Goal: Check status: Check status

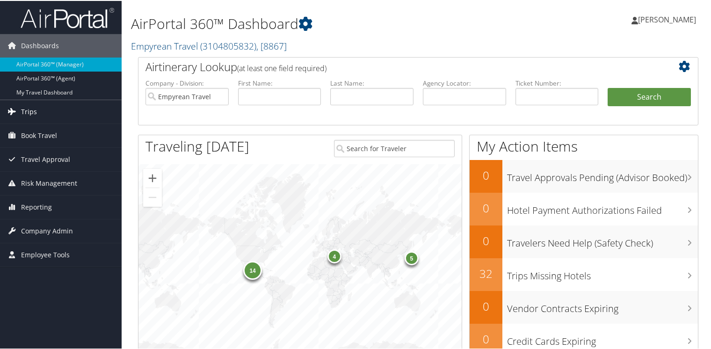
click at [36, 110] on link "Trips" at bounding box center [61, 110] width 122 height 23
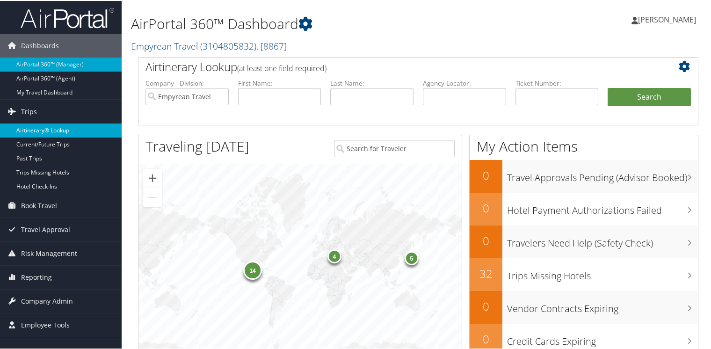
click at [47, 129] on link "Airtinerary® Lookup" at bounding box center [61, 130] width 122 height 14
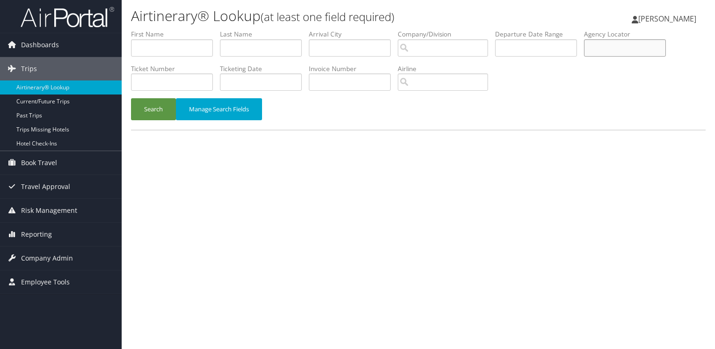
click at [627, 48] on input "text" at bounding box center [625, 47] width 82 height 17
type input "qpumhk"
click at [145, 113] on button "Search" at bounding box center [153, 109] width 45 height 22
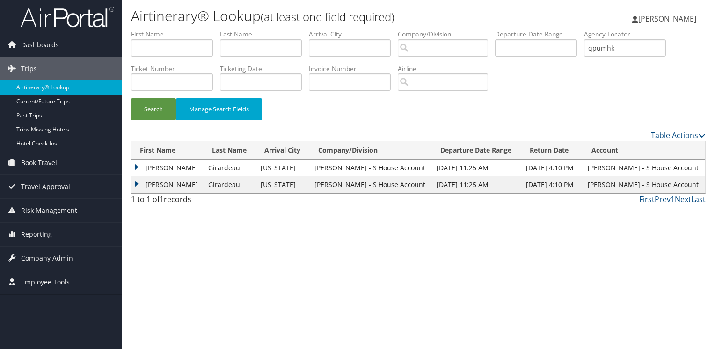
click at [137, 166] on td "Robert" at bounding box center [167, 167] width 72 height 17
click at [137, 167] on td "Robert" at bounding box center [167, 167] width 72 height 17
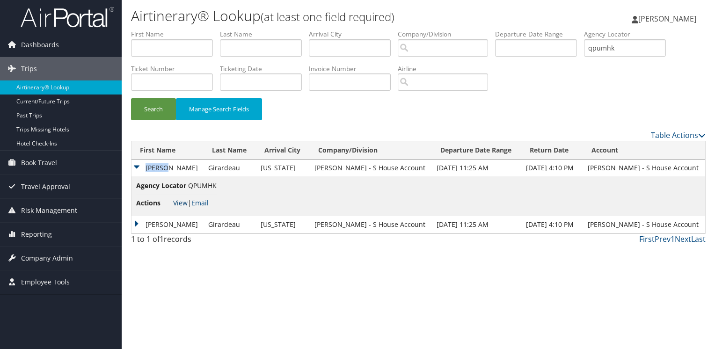
click at [175, 201] on link "View" at bounding box center [180, 202] width 14 height 9
click at [204, 203] on link "Email" at bounding box center [199, 202] width 17 height 9
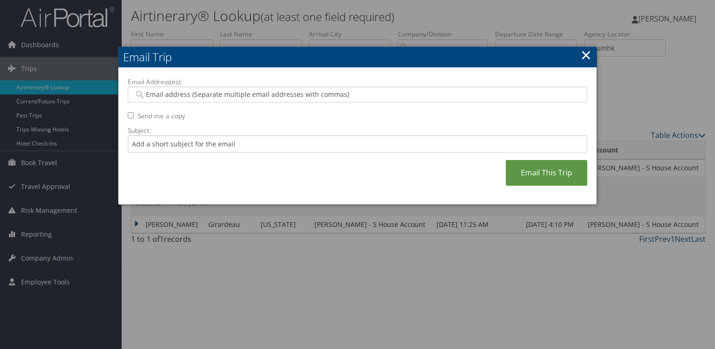
click at [205, 95] on input "Email Address(es):" at bounding box center [357, 94] width 447 height 9
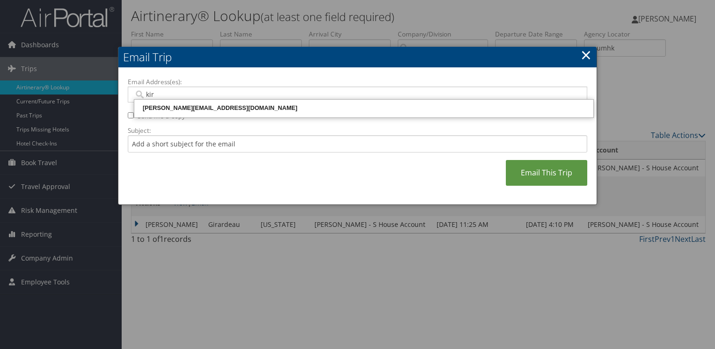
type input "kirs"
click at [208, 109] on div "kirsten.little@andavotravel.com" at bounding box center [364, 107] width 456 height 9
type input "kirsten.little@andavotravel.com"
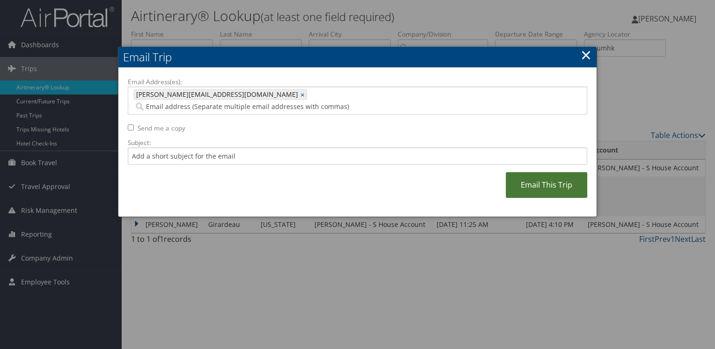
click at [552, 173] on link "Email This Trip" at bounding box center [546, 185] width 81 height 26
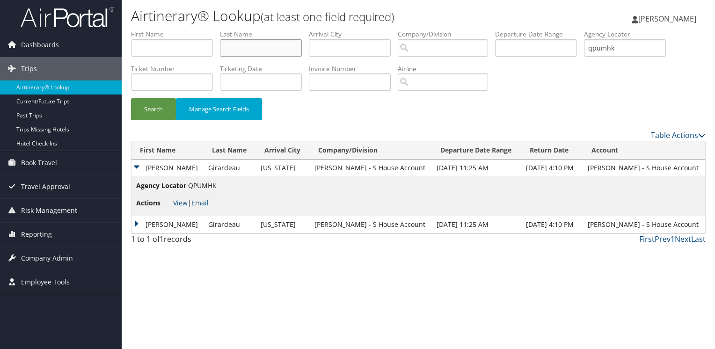
click at [271, 51] on input "text" at bounding box center [261, 47] width 82 height 17
type input "girardeau"
drag, startPoint x: 623, startPoint y: 48, endPoint x: 558, endPoint y: 41, distance: 64.9
click at [558, 29] on ul "First Name Last Name girardeau Departure City Arrival City Company/Division Air…" at bounding box center [418, 29] width 574 height 0
click at [147, 107] on button "Search" at bounding box center [153, 109] width 45 height 22
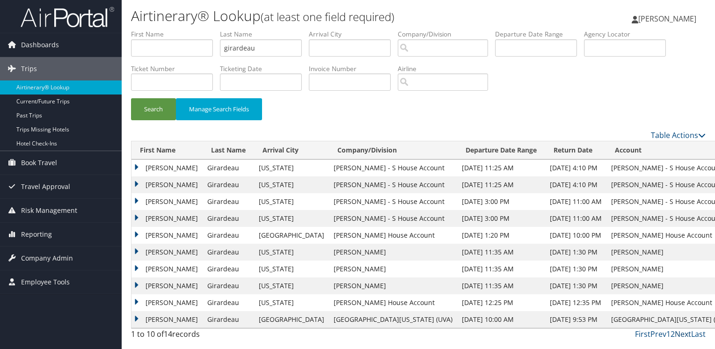
click at [685, 333] on link "Next" at bounding box center [682, 334] width 16 height 10
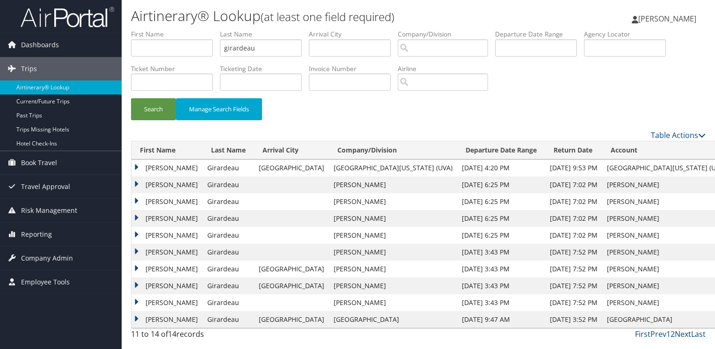
click at [685, 333] on link "Next" at bounding box center [682, 334] width 16 height 10
click at [644, 334] on link "First" at bounding box center [642, 334] width 15 height 10
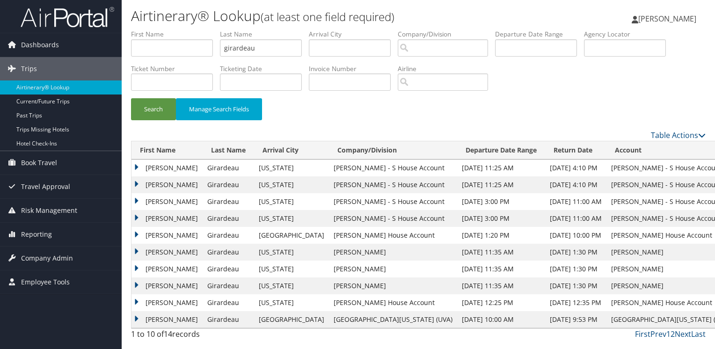
click at [135, 200] on td "Robert" at bounding box center [166, 201] width 71 height 17
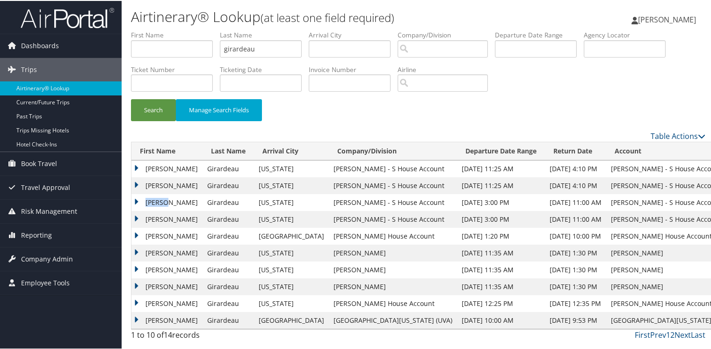
click at [135, 200] on td "Robert" at bounding box center [166, 201] width 71 height 17
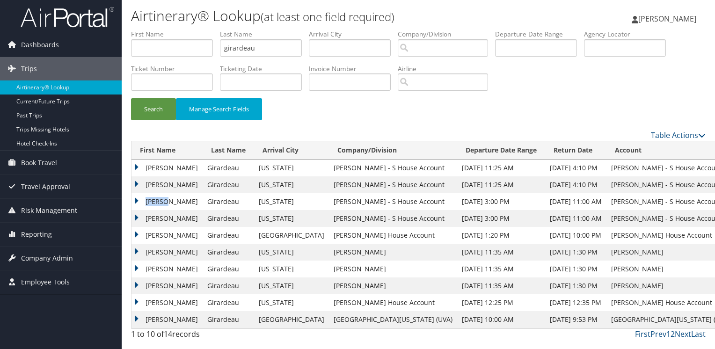
click at [134, 201] on td "Robert" at bounding box center [166, 201] width 71 height 17
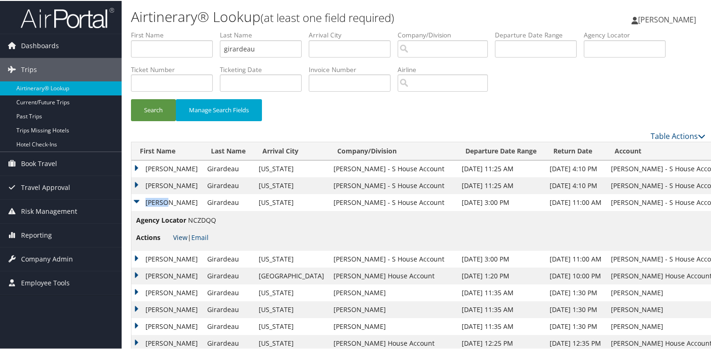
click at [181, 237] on link "View" at bounding box center [180, 236] width 14 height 9
click at [138, 198] on td "Robert" at bounding box center [166, 201] width 71 height 17
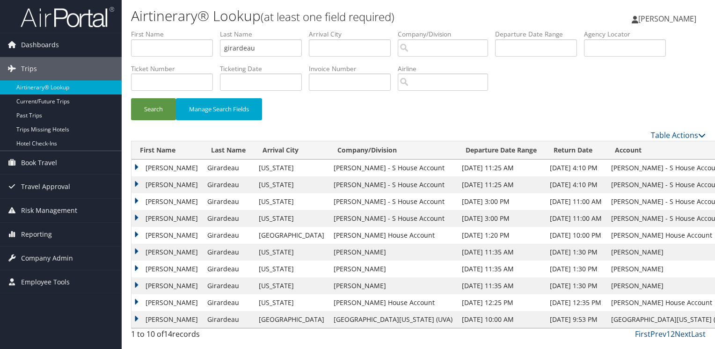
click at [134, 198] on td "Robert" at bounding box center [166, 201] width 71 height 17
click at [136, 203] on td "Robert" at bounding box center [166, 201] width 71 height 17
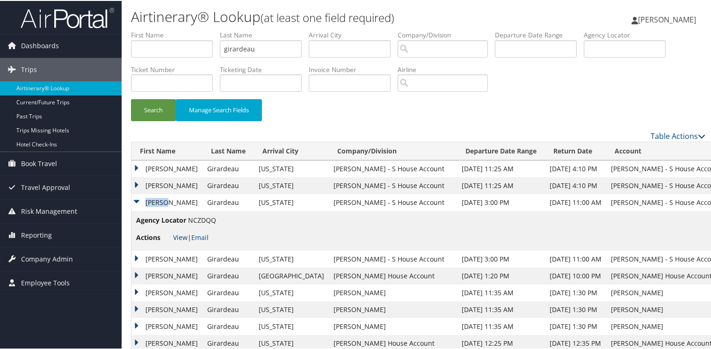
click at [178, 235] on link "View" at bounding box center [180, 236] width 14 height 9
click at [136, 200] on td "Robert" at bounding box center [166, 201] width 71 height 17
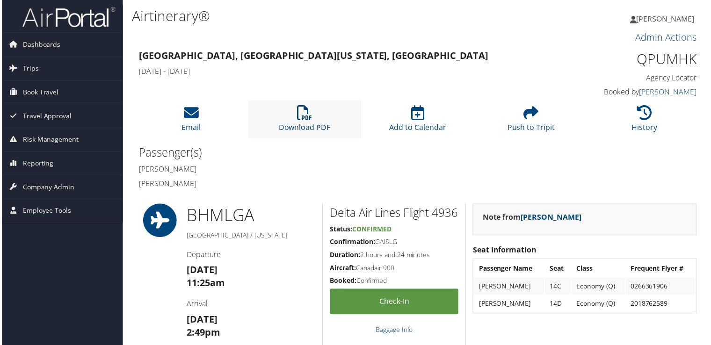
click at [301, 113] on icon at bounding box center [304, 113] width 15 height 15
click at [646, 116] on icon at bounding box center [645, 113] width 15 height 15
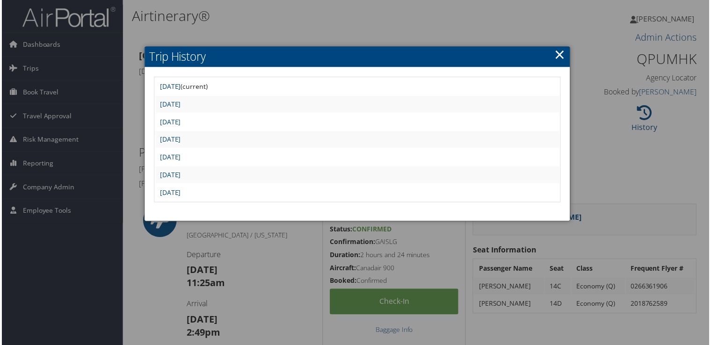
click at [559, 55] on link "×" at bounding box center [560, 54] width 11 height 19
